Goal: Contribute content: Contribute content

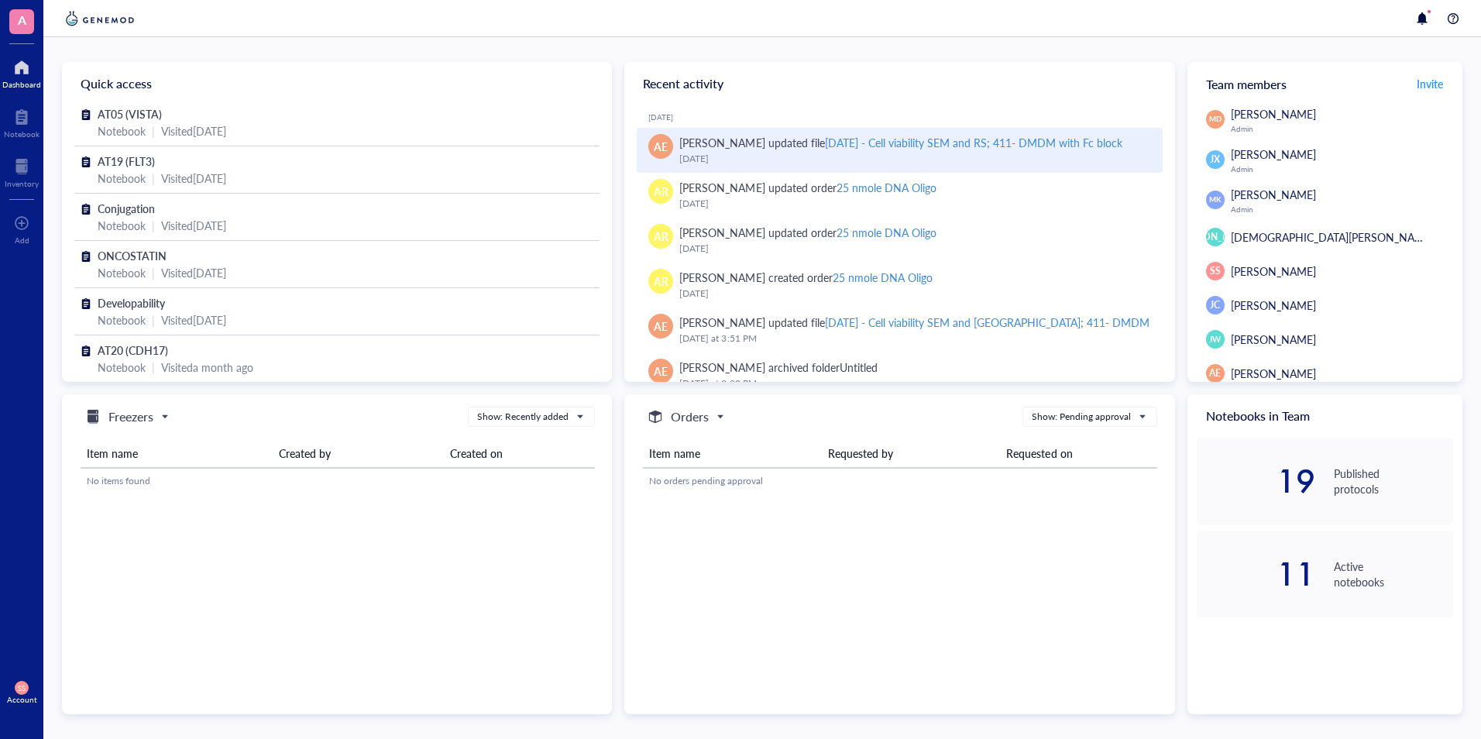
click at [731, 160] on div "August 29, 2025" at bounding box center [914, 158] width 470 height 15
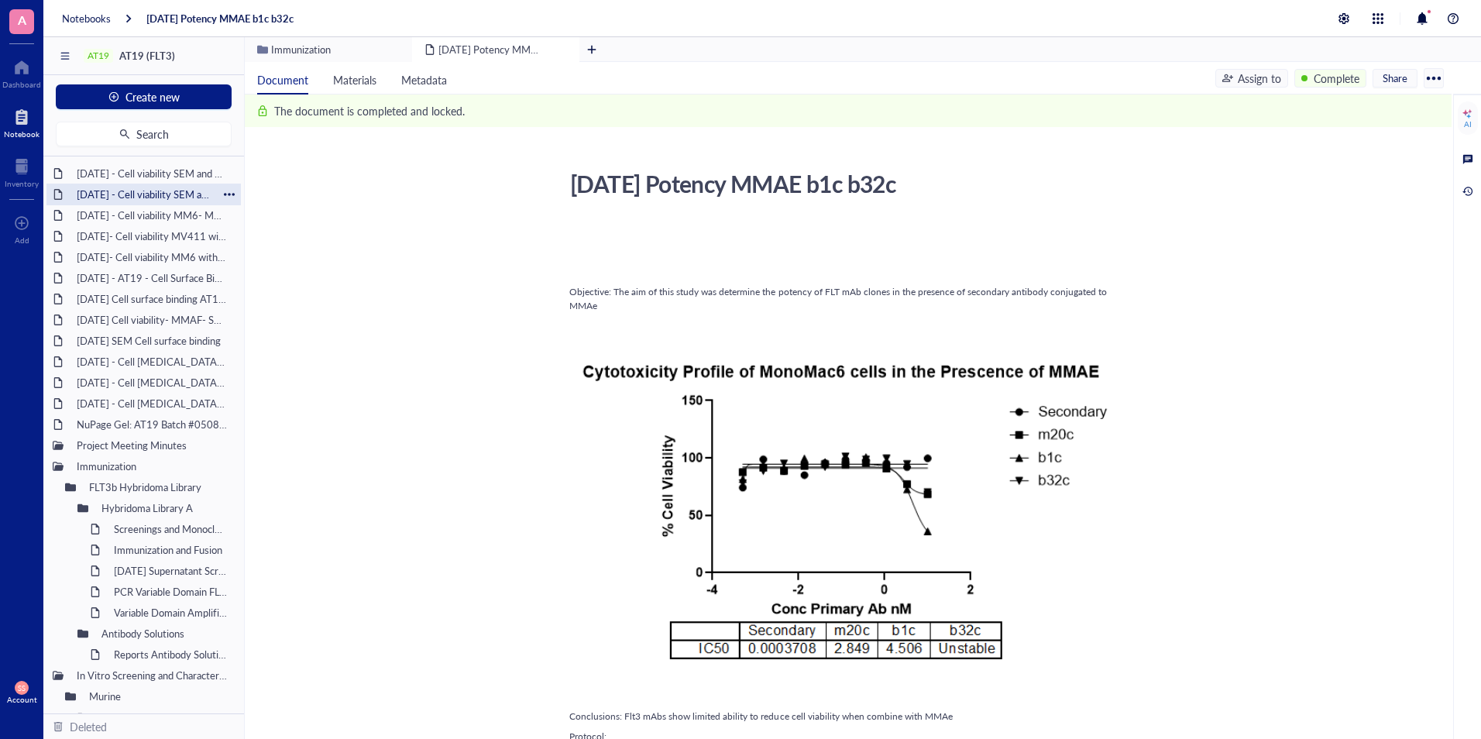
click at [140, 196] on div "[DATE] - Cell viability SEM and [GEOGRAPHIC_DATA]; 411- DMDM" at bounding box center [144, 195] width 148 height 22
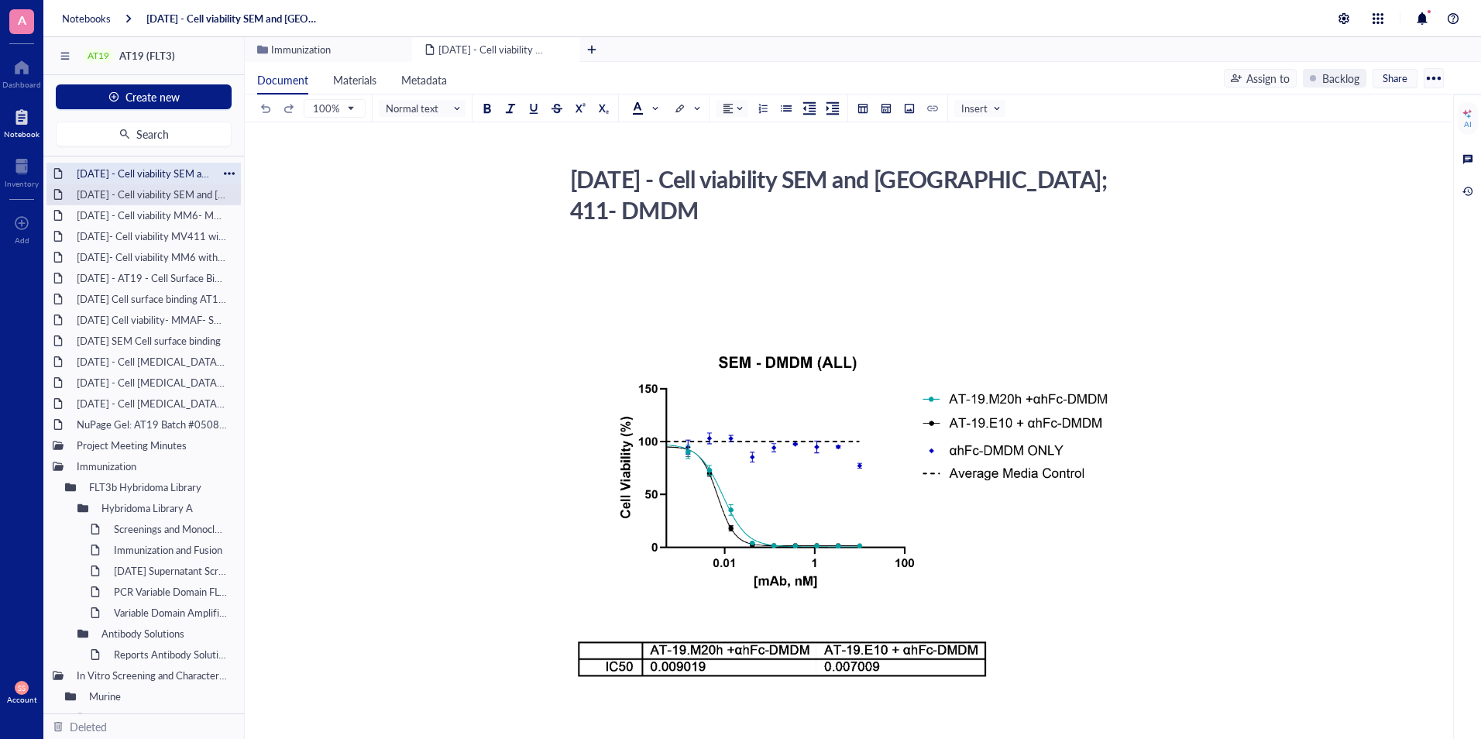
click at [129, 172] on div "[DATE] - Cell viability SEM and RS; 411- DMDM with Fc block" at bounding box center [144, 174] width 148 height 22
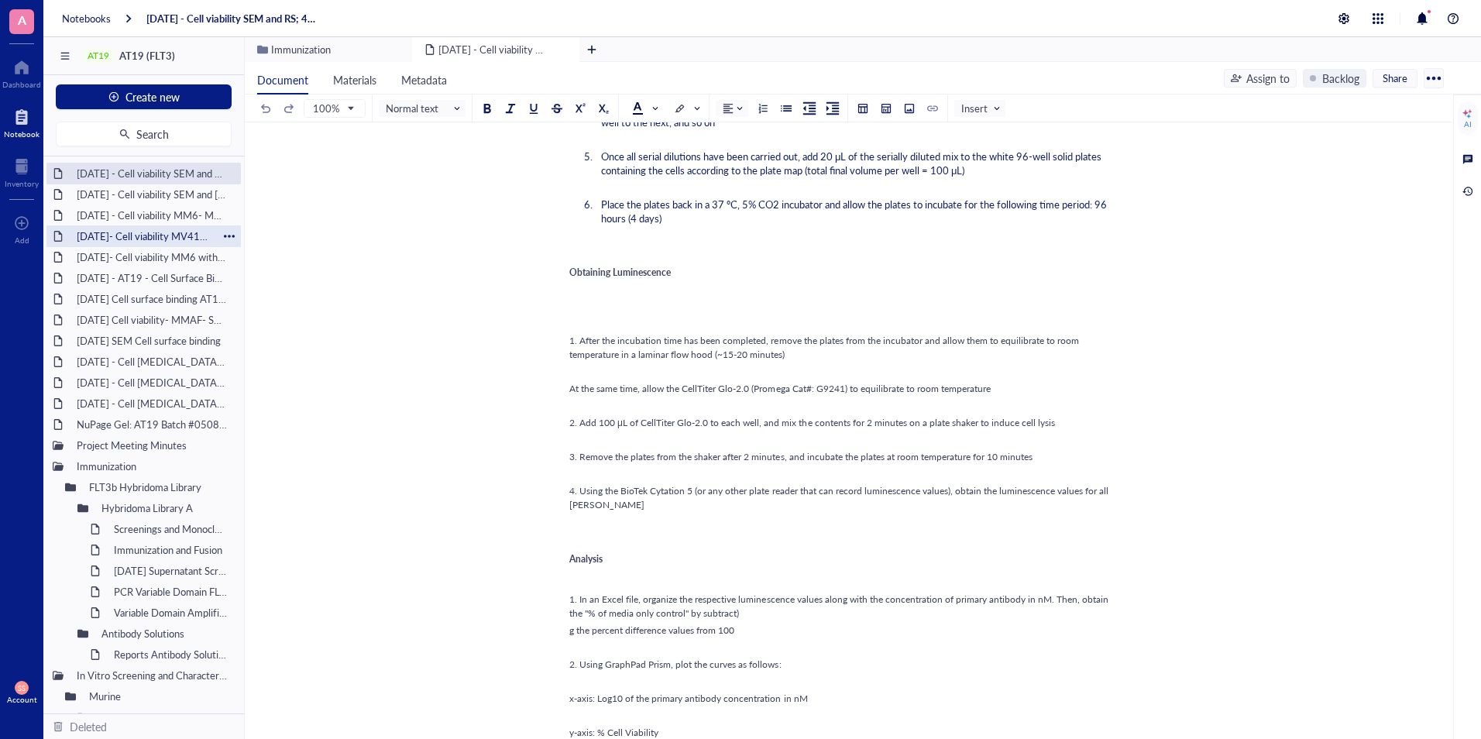
scroll to position [1150, 0]
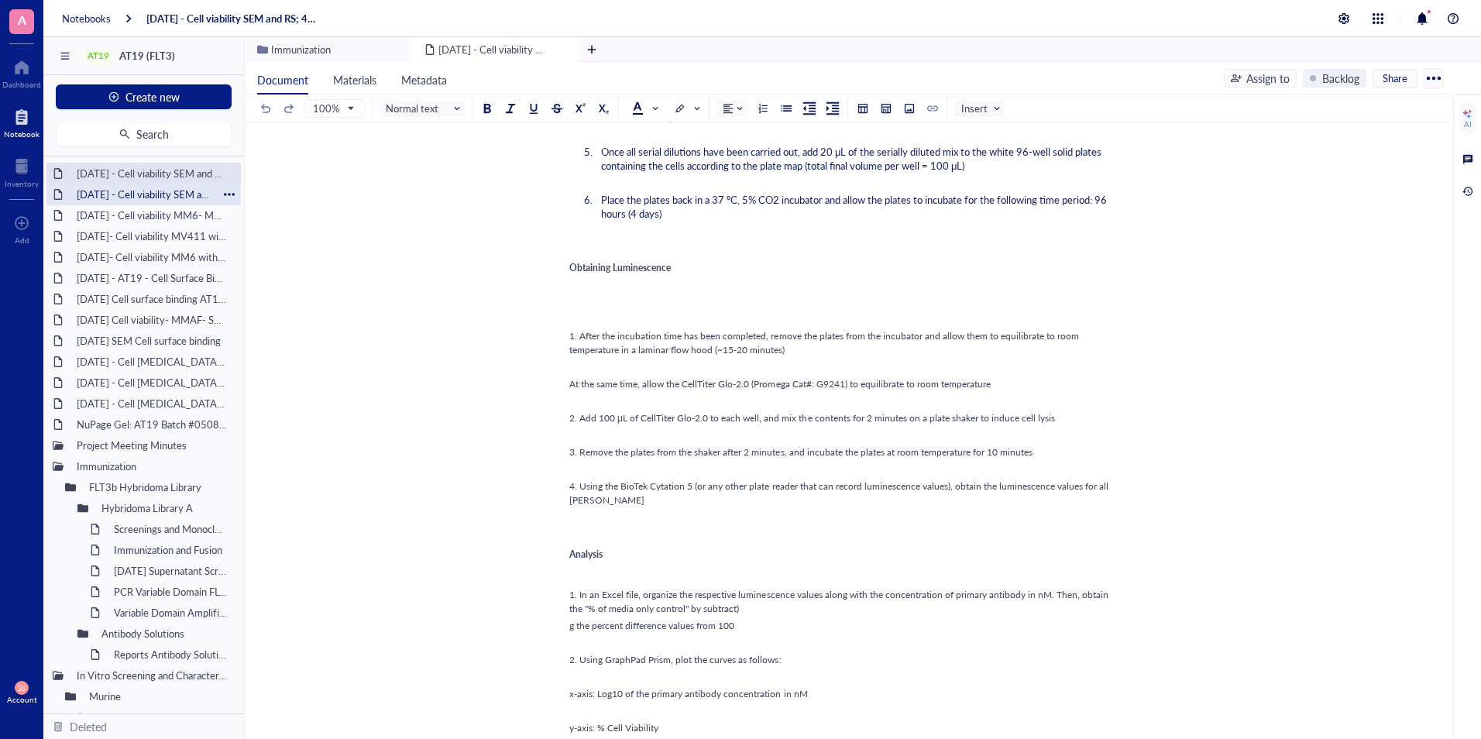
click at [151, 199] on div "[DATE] - Cell viability SEM and [GEOGRAPHIC_DATA]; 411- DMDM" at bounding box center [144, 195] width 148 height 22
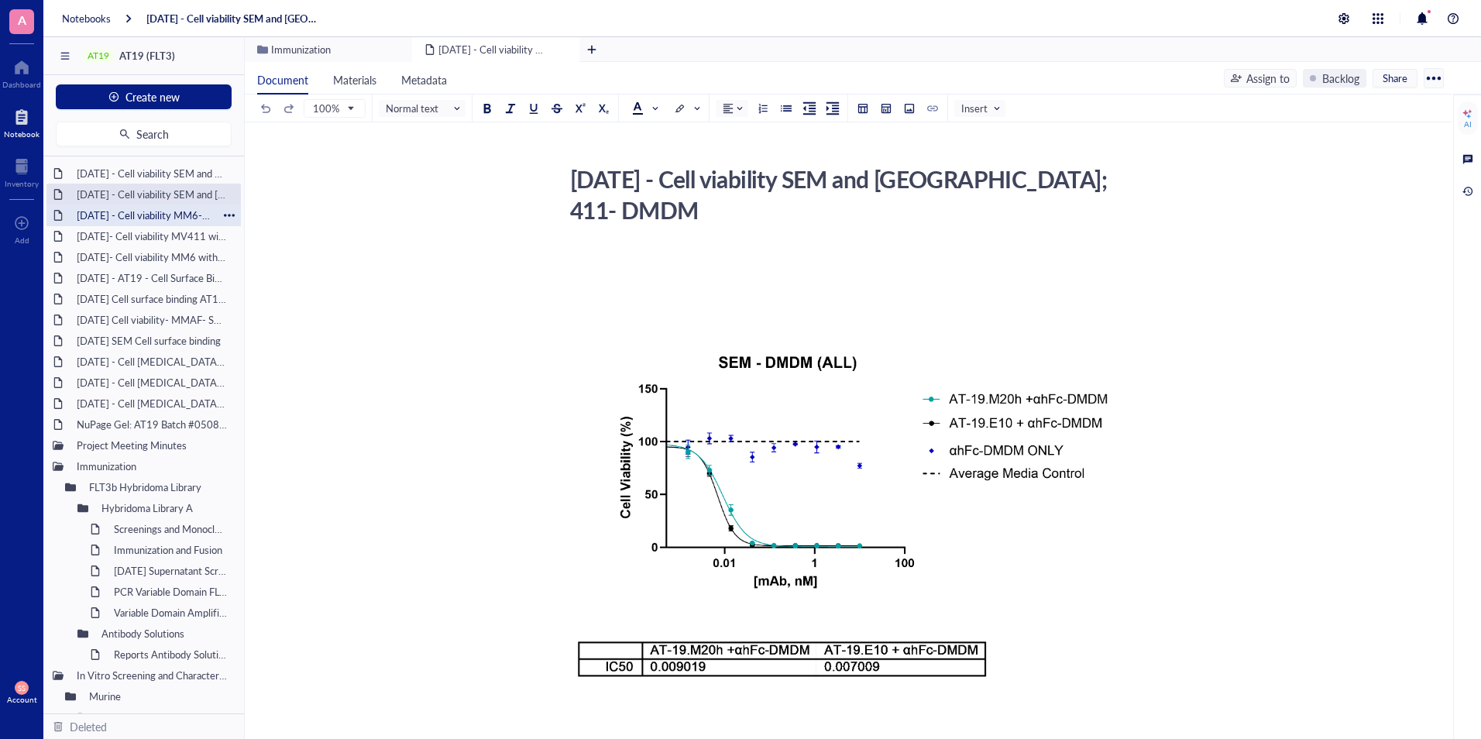
click at [149, 217] on div "[DATE] - Cell viability MM6- MMAF" at bounding box center [144, 215] width 148 height 22
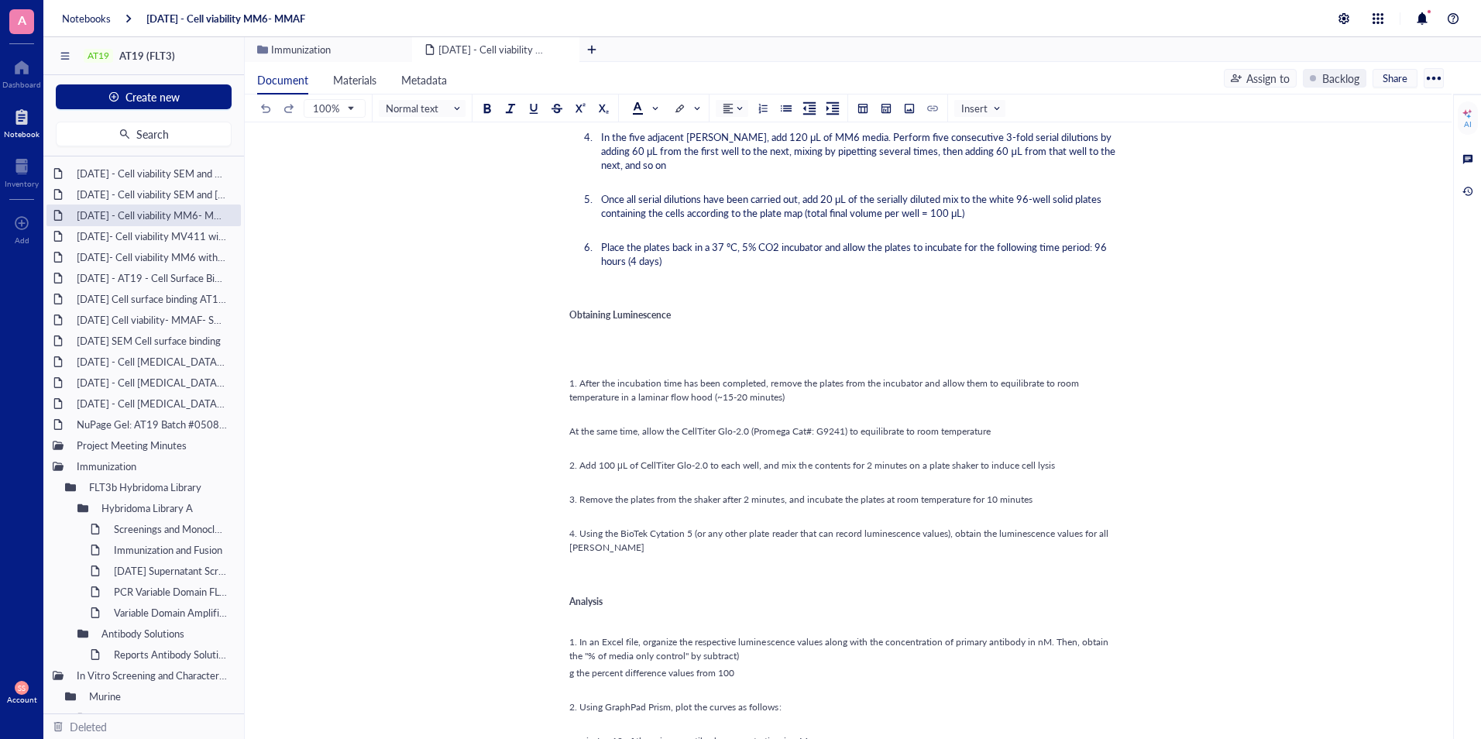
scroll to position [950, 0]
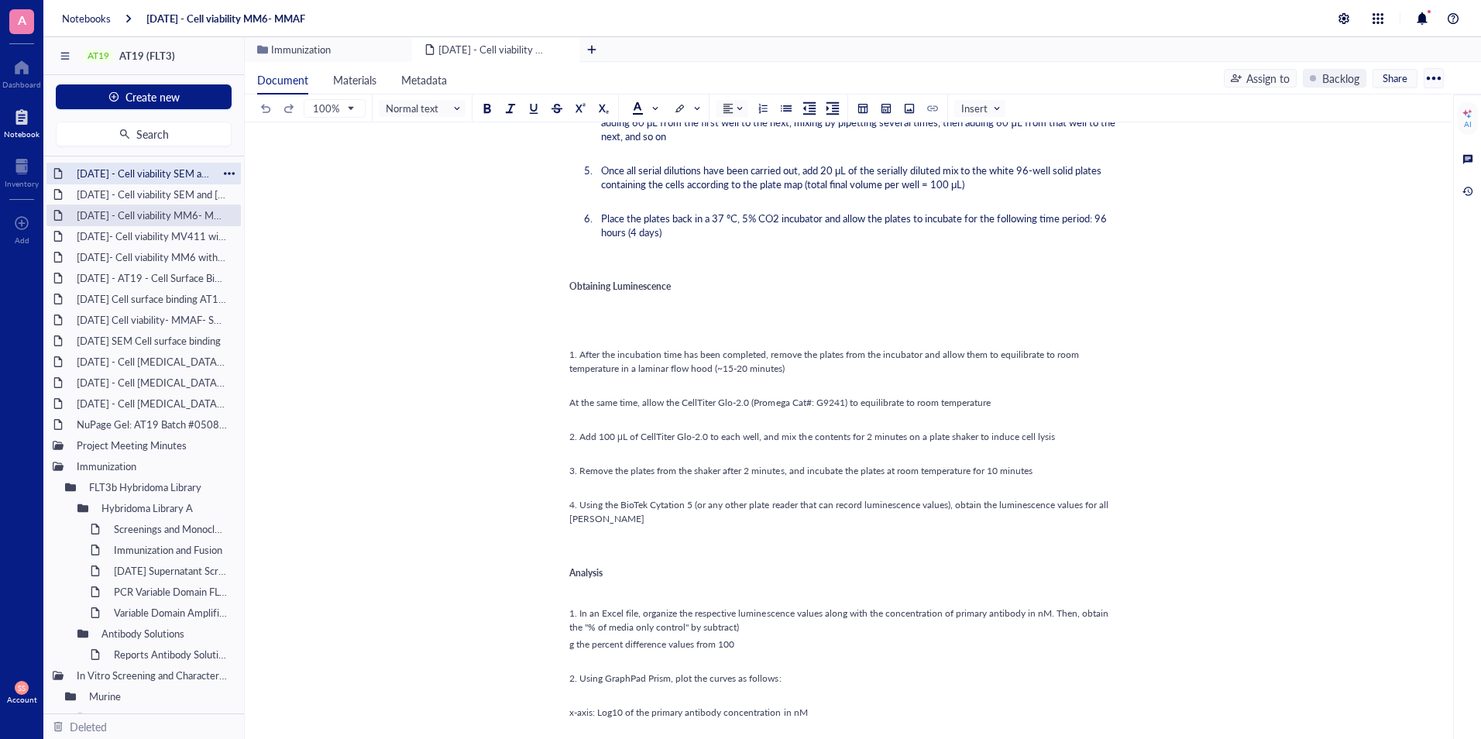
click at [85, 173] on div "[DATE] - Cell viability SEM and RS; 411- DMDM with Fc block" at bounding box center [144, 174] width 148 height 22
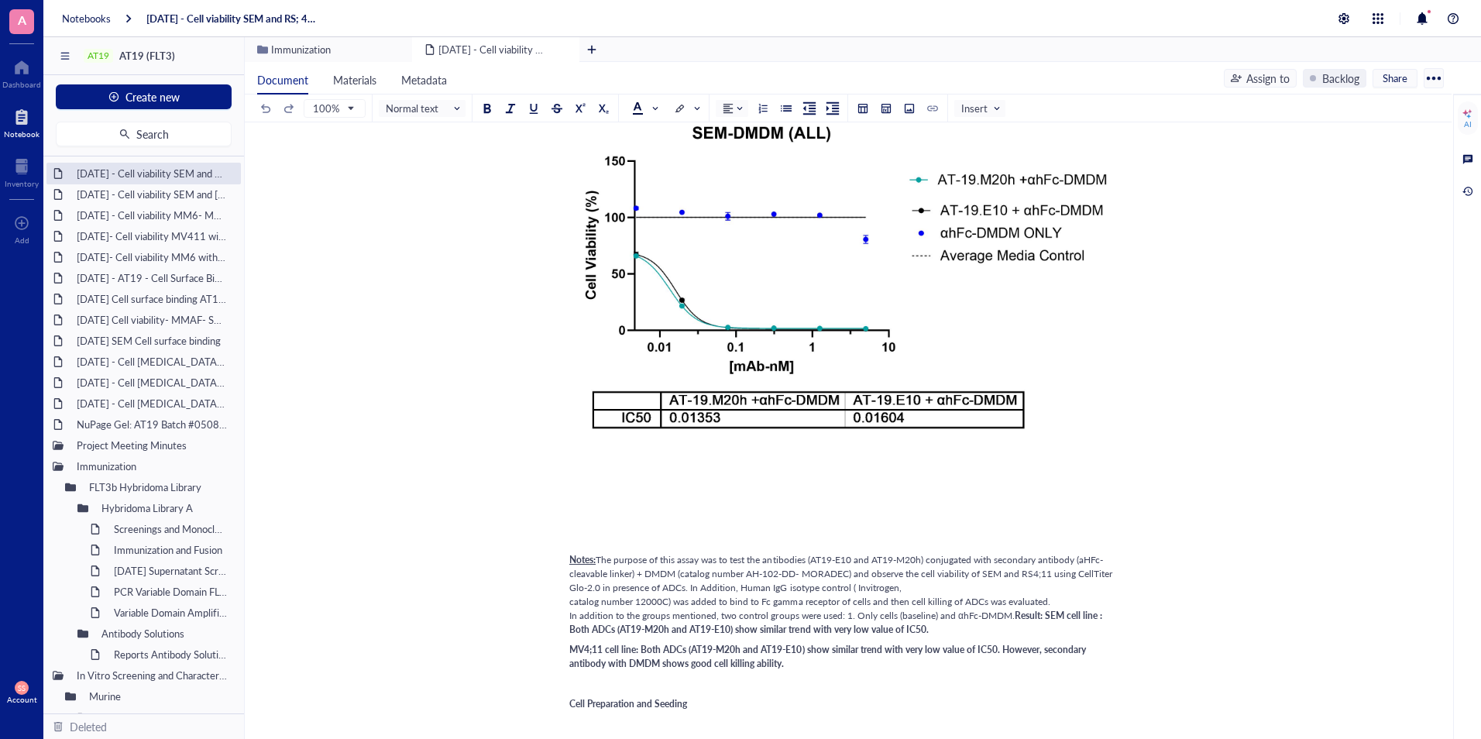
scroll to position [191, 0]
click at [152, 195] on div "[DATE] - Cell viability SEM and [GEOGRAPHIC_DATA]; 411- DMDM" at bounding box center [144, 195] width 148 height 22
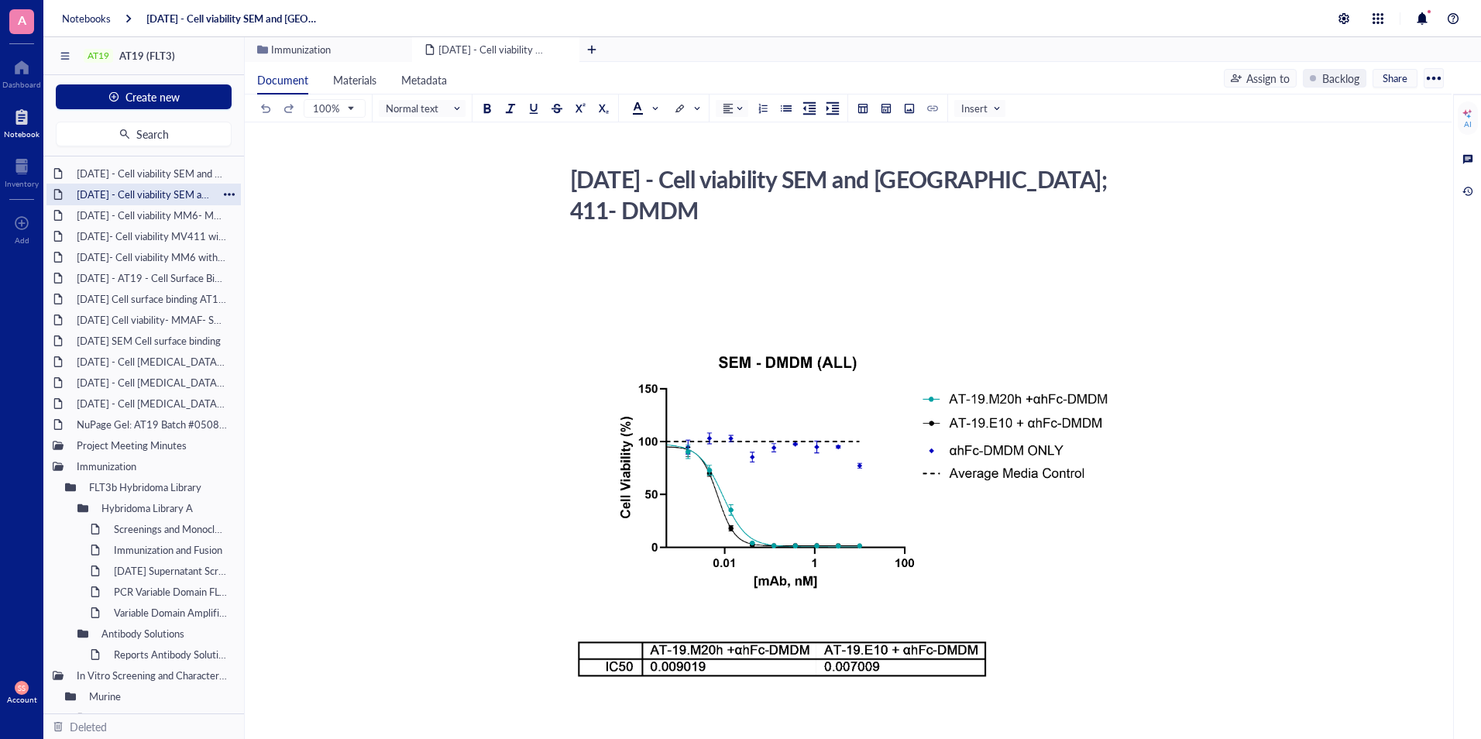
click at [162, 197] on div "[DATE] - Cell viability SEM and [GEOGRAPHIC_DATA]; 411- DMDM" at bounding box center [144, 195] width 148 height 22
click at [167, 94] on span "Create new" at bounding box center [152, 97] width 54 height 12
click at [97, 125] on div "New file" at bounding box center [104, 126] width 40 height 17
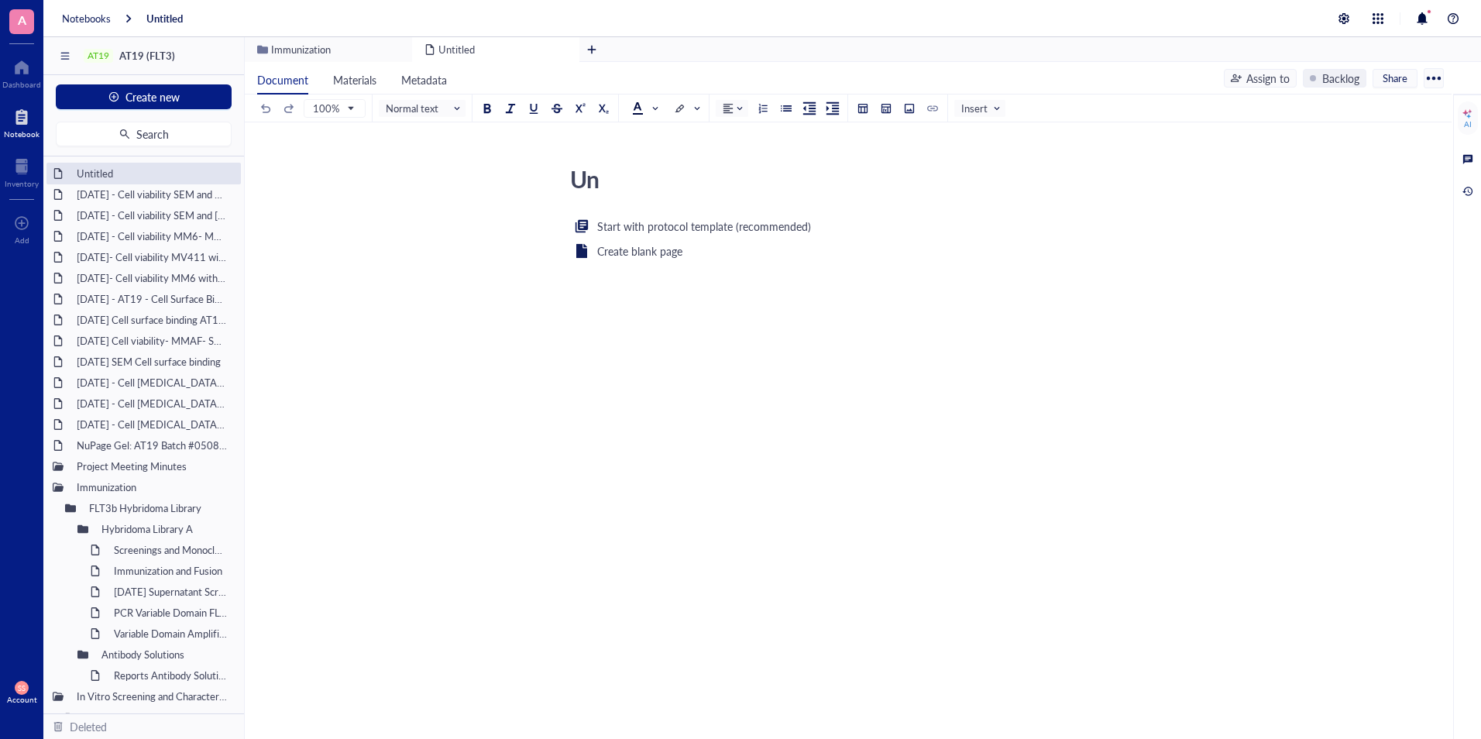
type textarea "U"
type textarea "[DATE]"
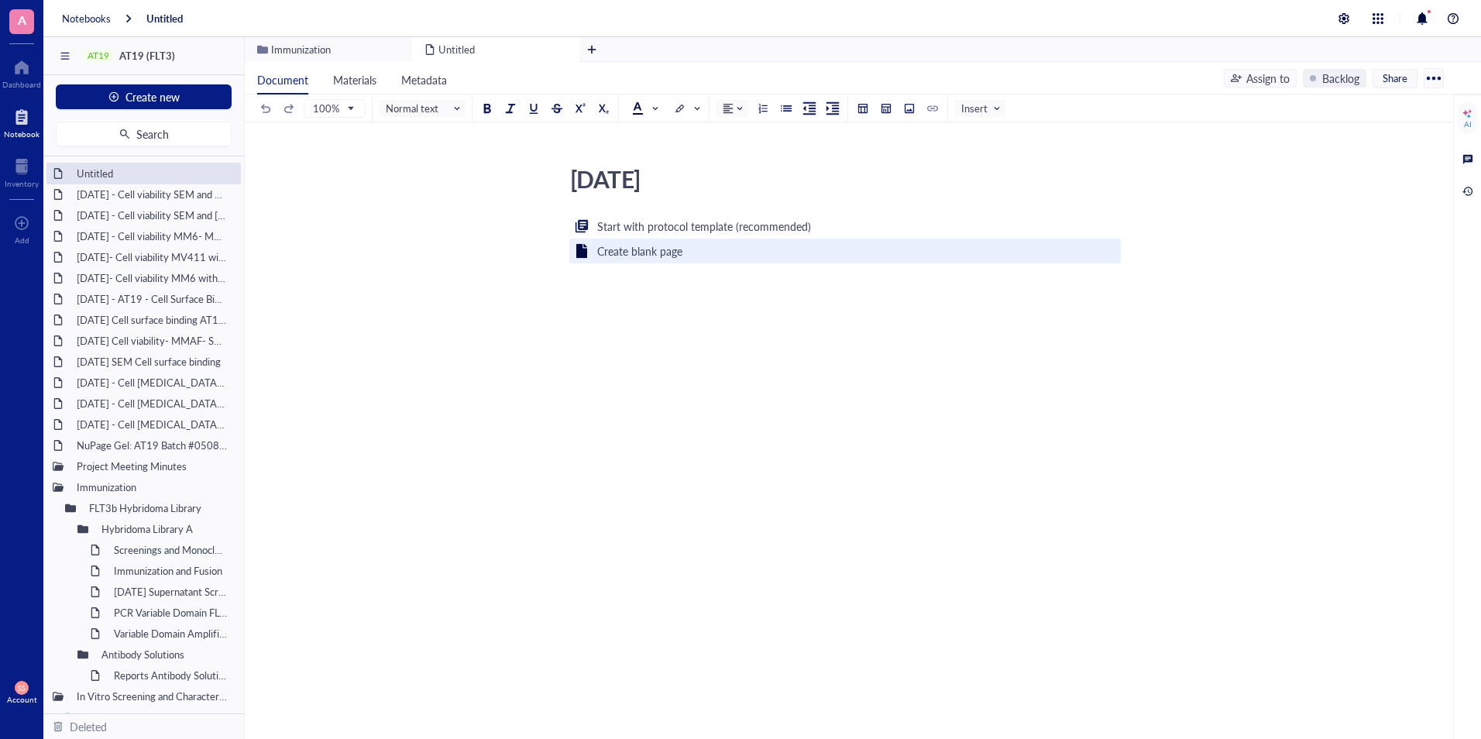
click at [639, 259] on div "Create blank page" at bounding box center [639, 250] width 85 height 17
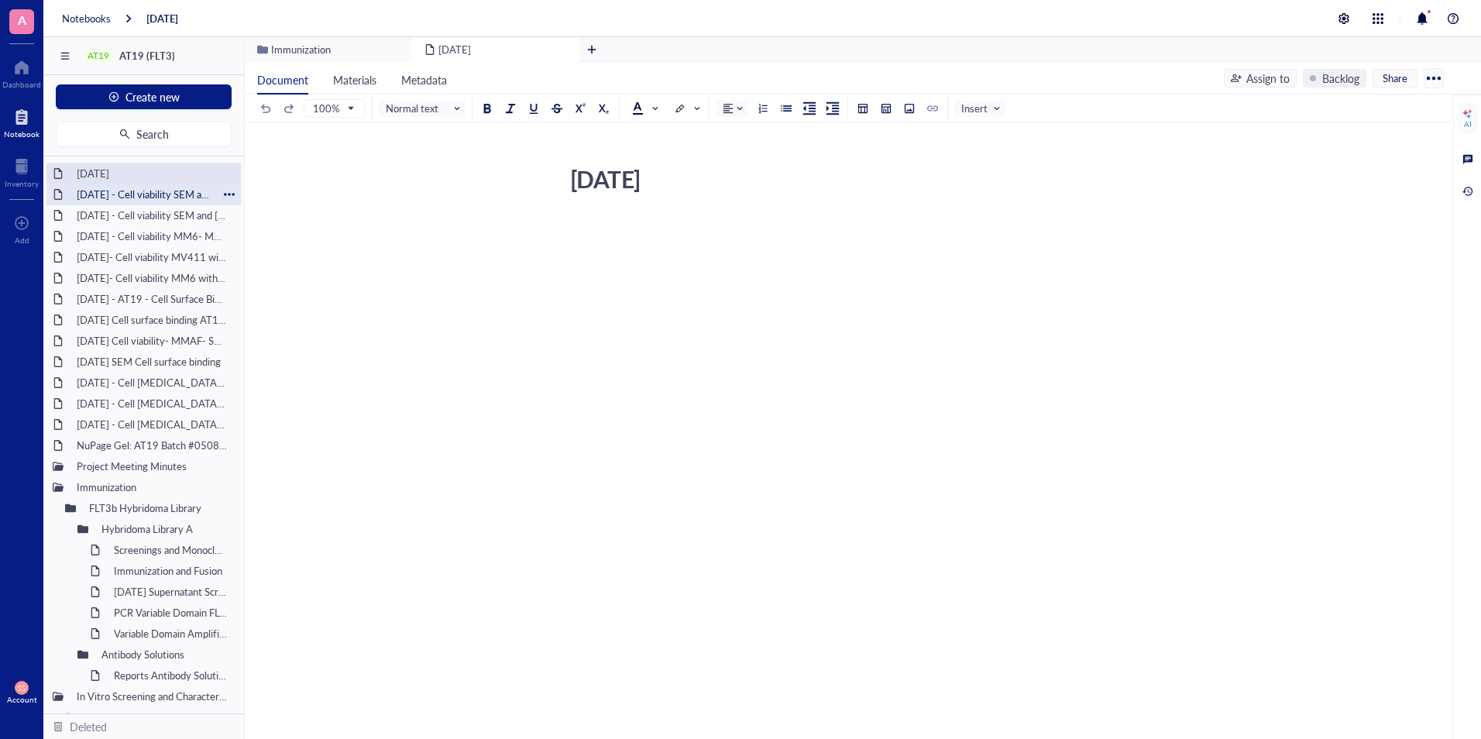
click at [178, 197] on div "[DATE] - Cell viability SEM and RS; 411- DMDM with Fc block" at bounding box center [144, 195] width 148 height 22
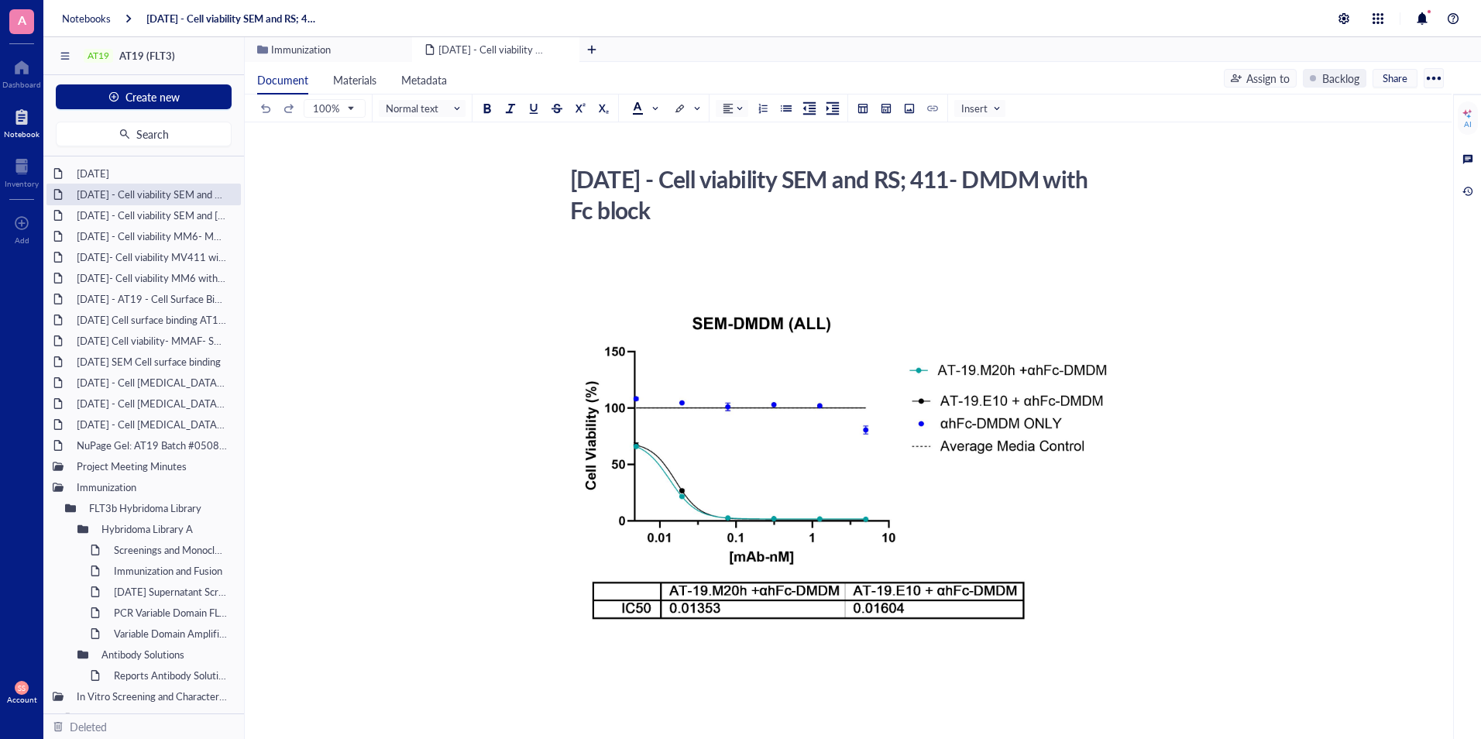
click at [150, 209] on div "[DATE] - Cell viability SEM and [GEOGRAPHIC_DATA]; 411- DMDM" at bounding box center [144, 215] width 148 height 22
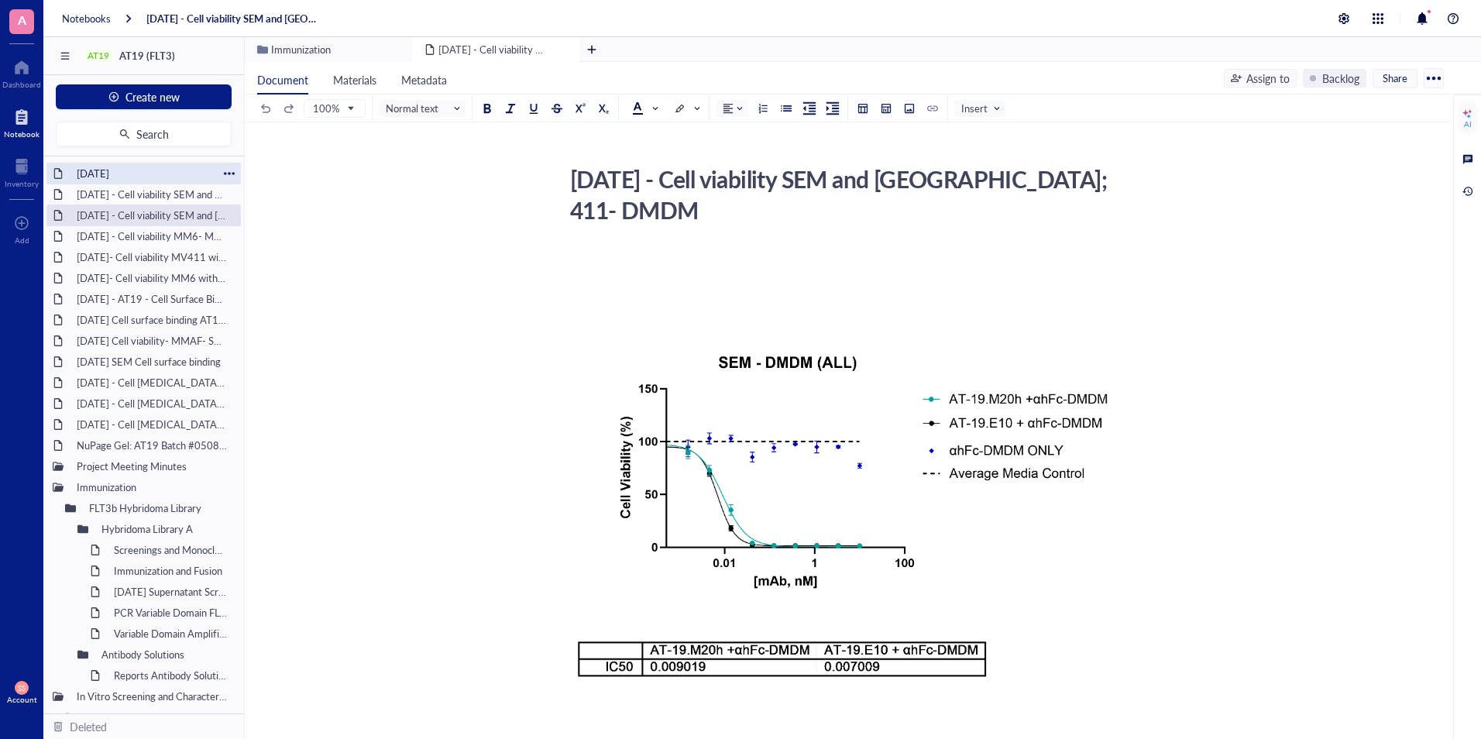
click at [136, 167] on div "[DATE]" at bounding box center [144, 174] width 148 height 22
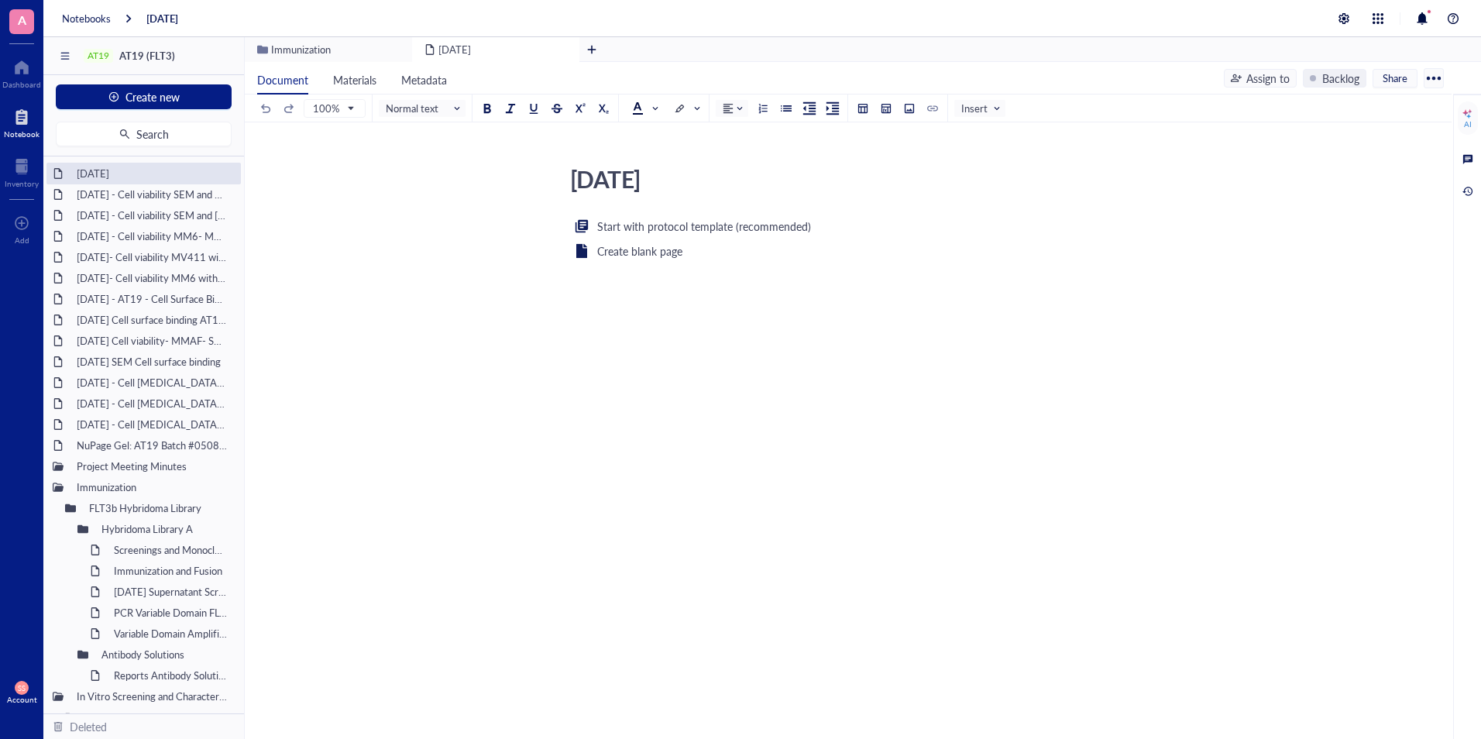
click at [733, 180] on div "[DATE]" at bounding box center [838, 179] width 551 height 39
type textarea "[DATE] Cell viability AML cell lines using DMDM"
click at [689, 329] on div "Start with protocol template (recommended) Create blank page ﻿" at bounding box center [844, 366] width 551 height 299
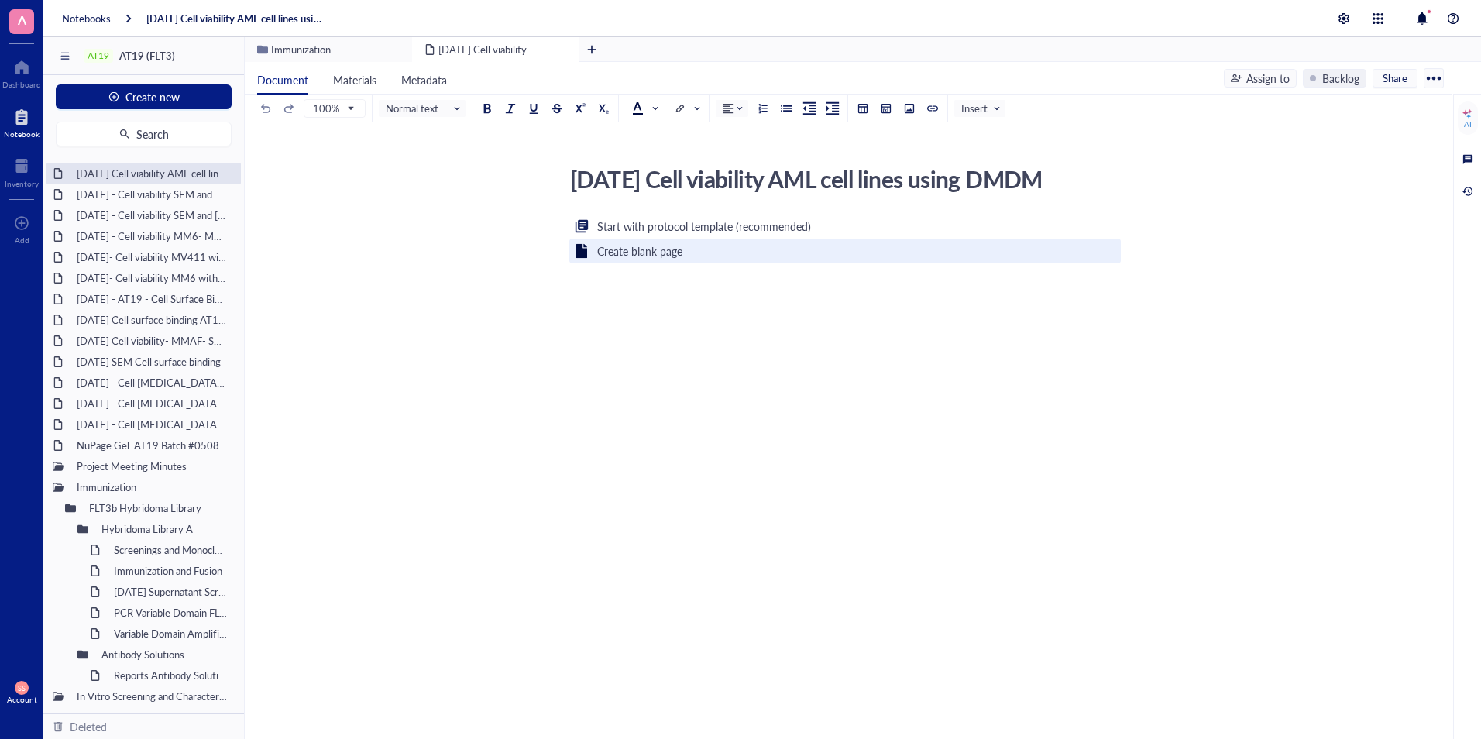
click at [654, 259] on div "Create blank page" at bounding box center [639, 250] width 85 height 17
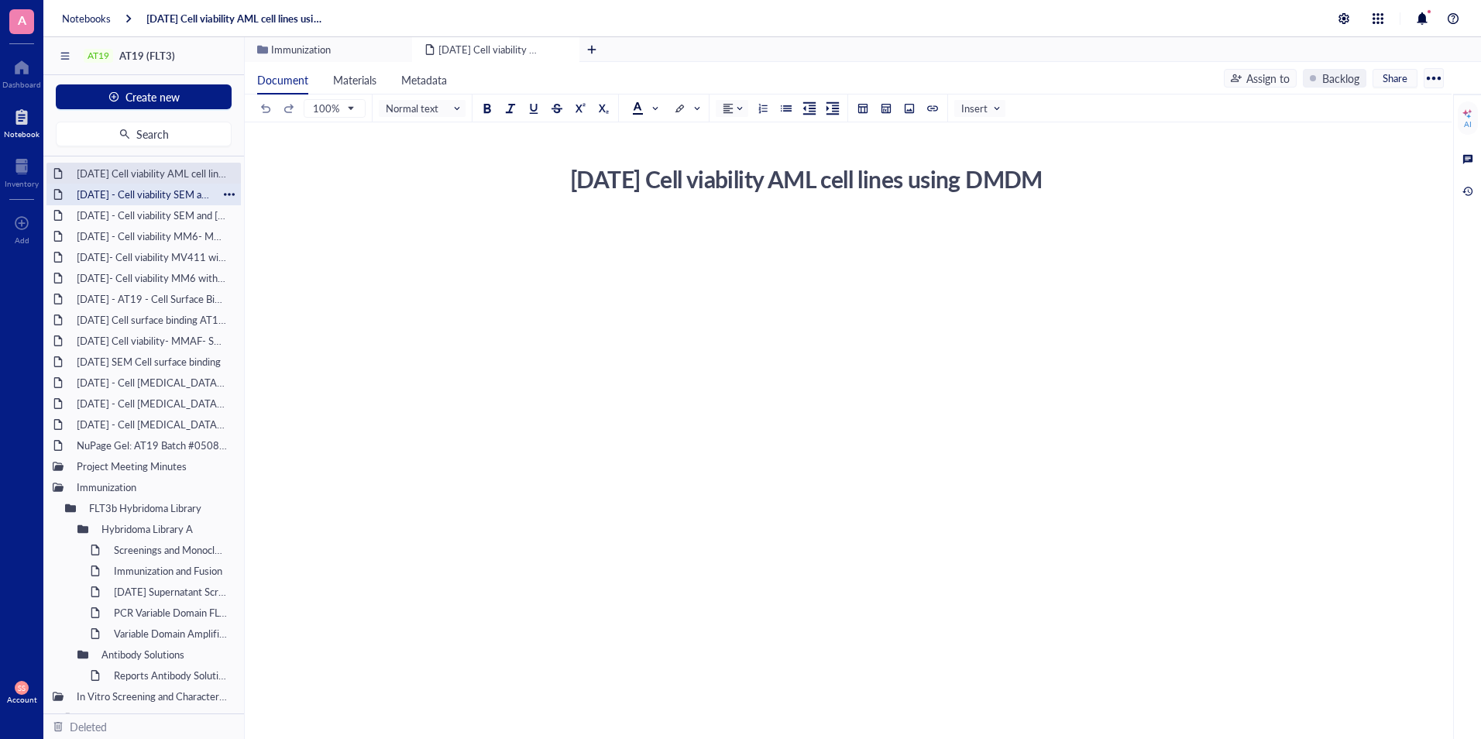
click at [174, 195] on div "[DATE] - Cell viability SEM and RS; 411- DMDM with Fc block" at bounding box center [144, 195] width 148 height 22
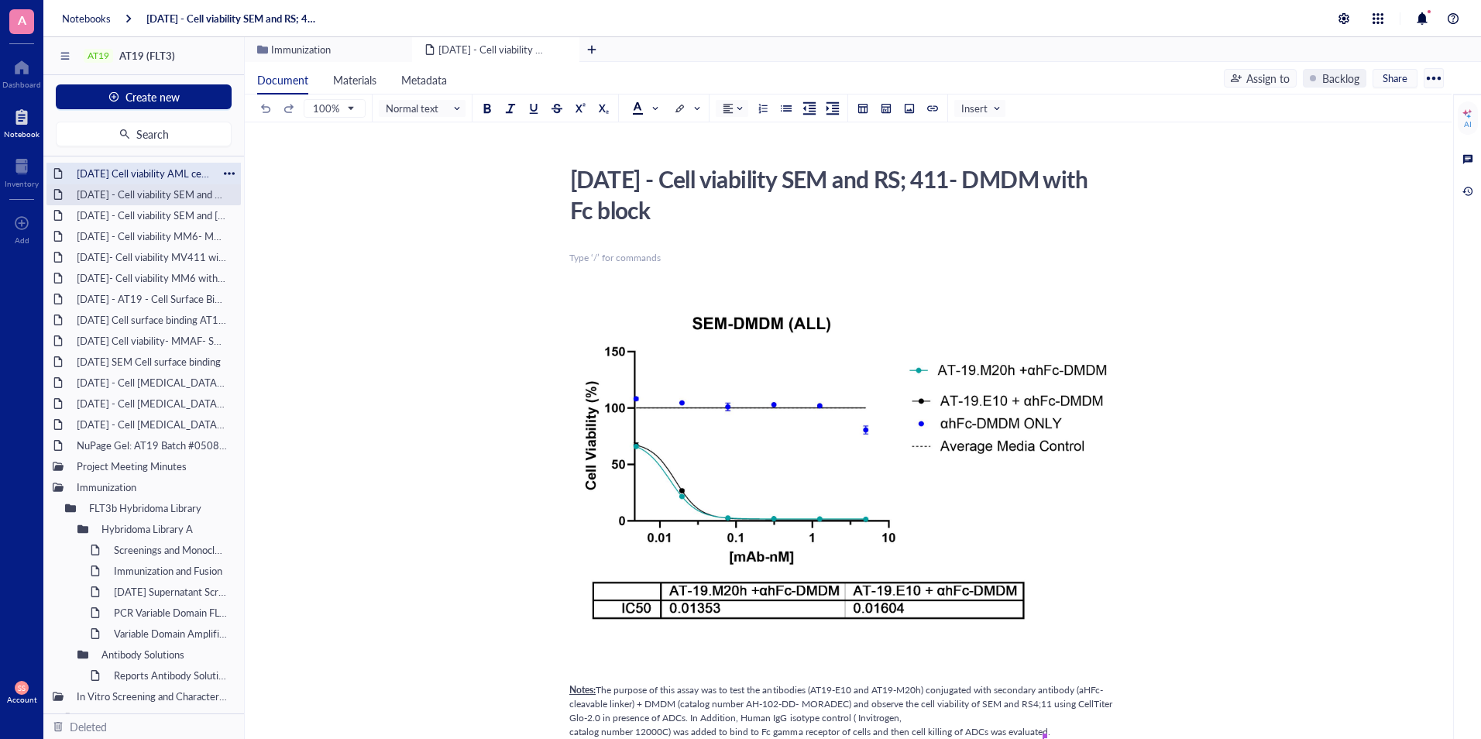
click at [165, 167] on div "[DATE] Cell viability AML cell lines using DMDM" at bounding box center [144, 174] width 148 height 22
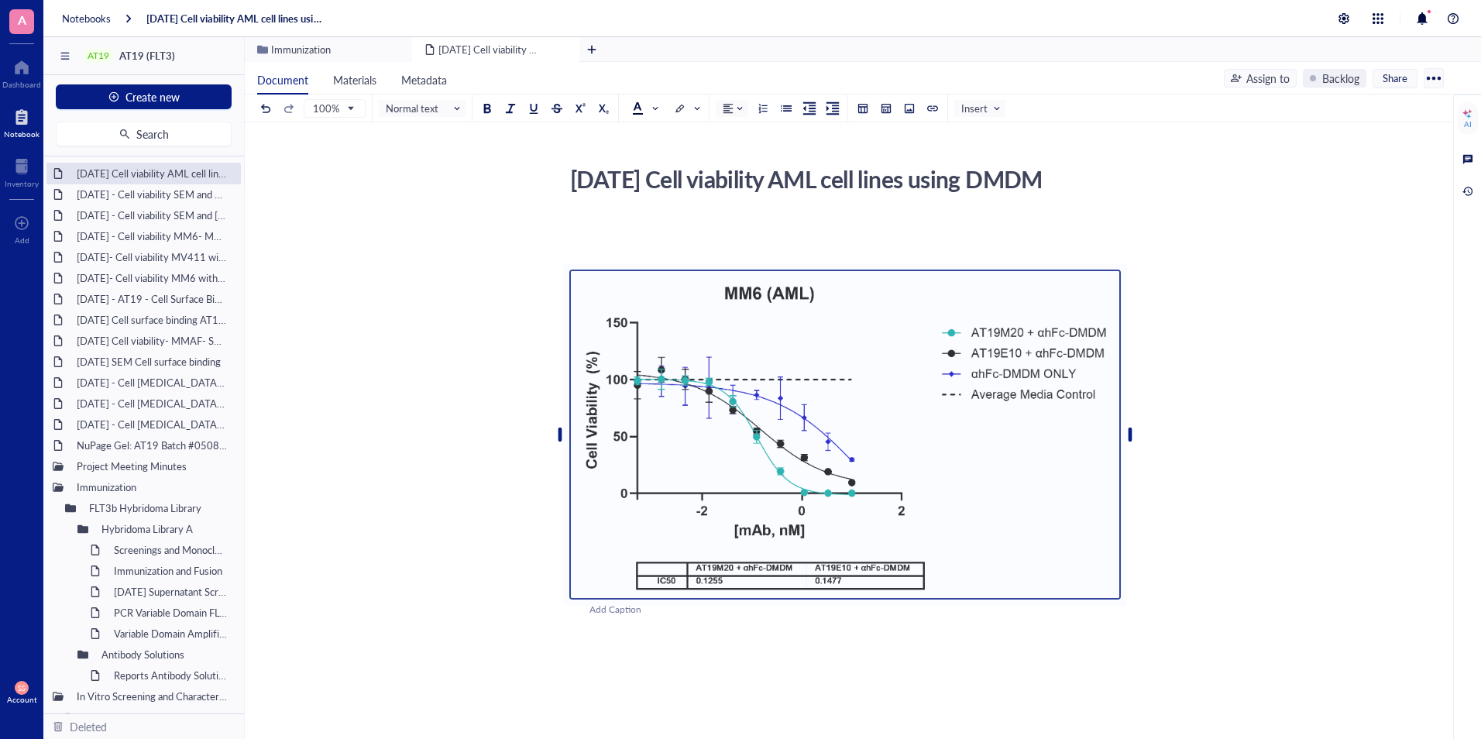
scroll to position [180, 0]
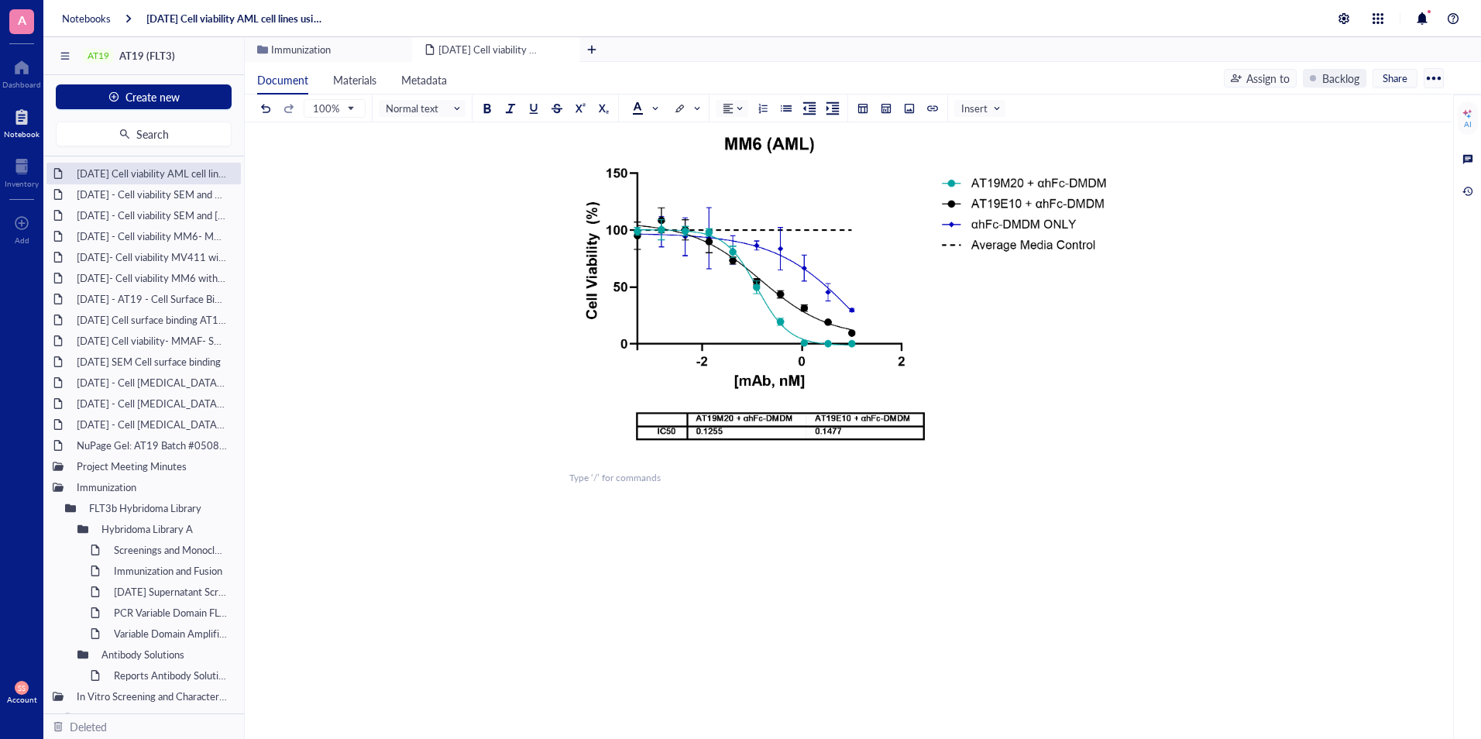
click at [572, 619] on div "﻿ ﻿ Add Caption ﻿ To pick up a draggable item, press the space bar. While dragg…" at bounding box center [844, 416] width 551 height 699
